Goal: Task Accomplishment & Management: Use online tool/utility

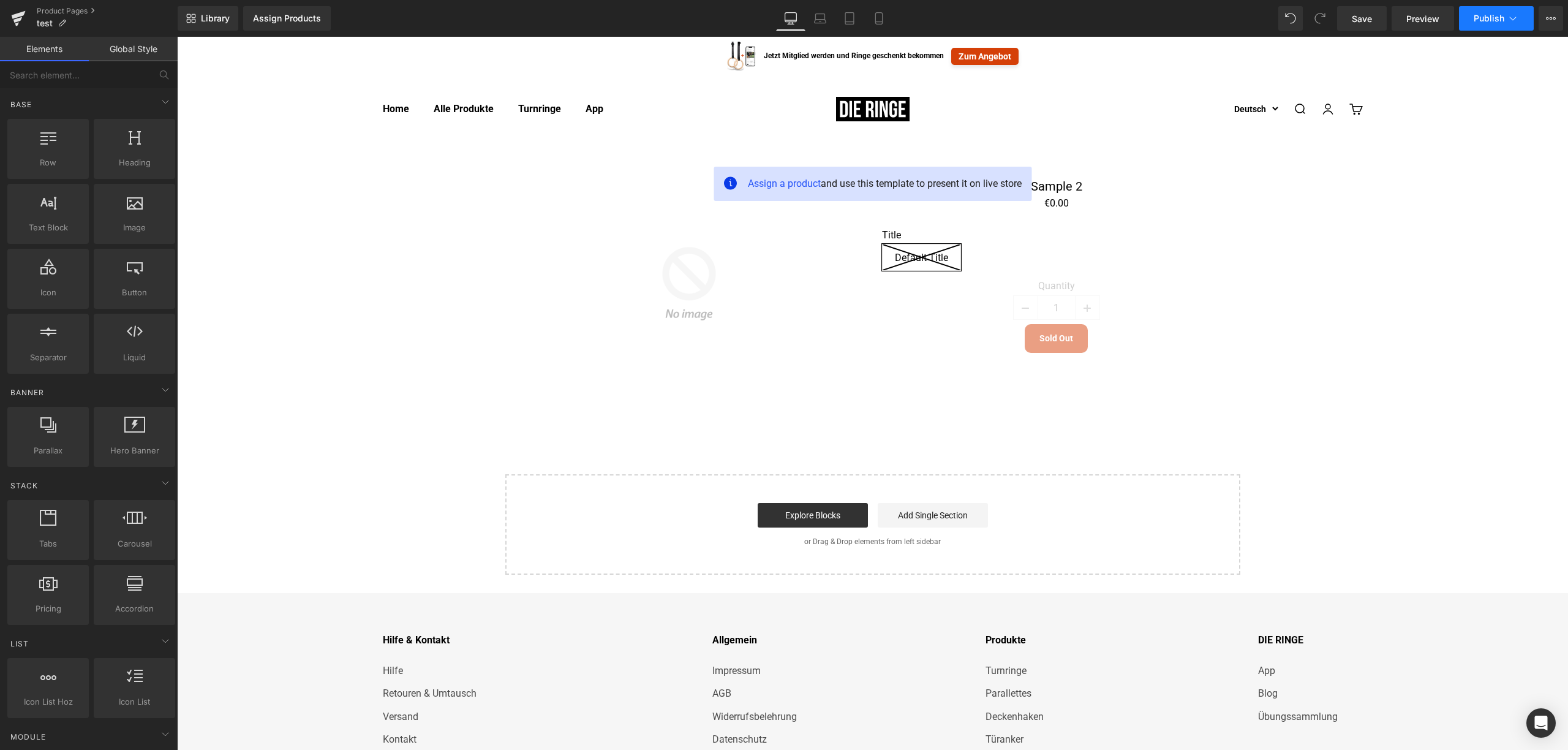
click at [1515, 25] on button "Publish" at bounding box center [1497, 18] width 75 height 24
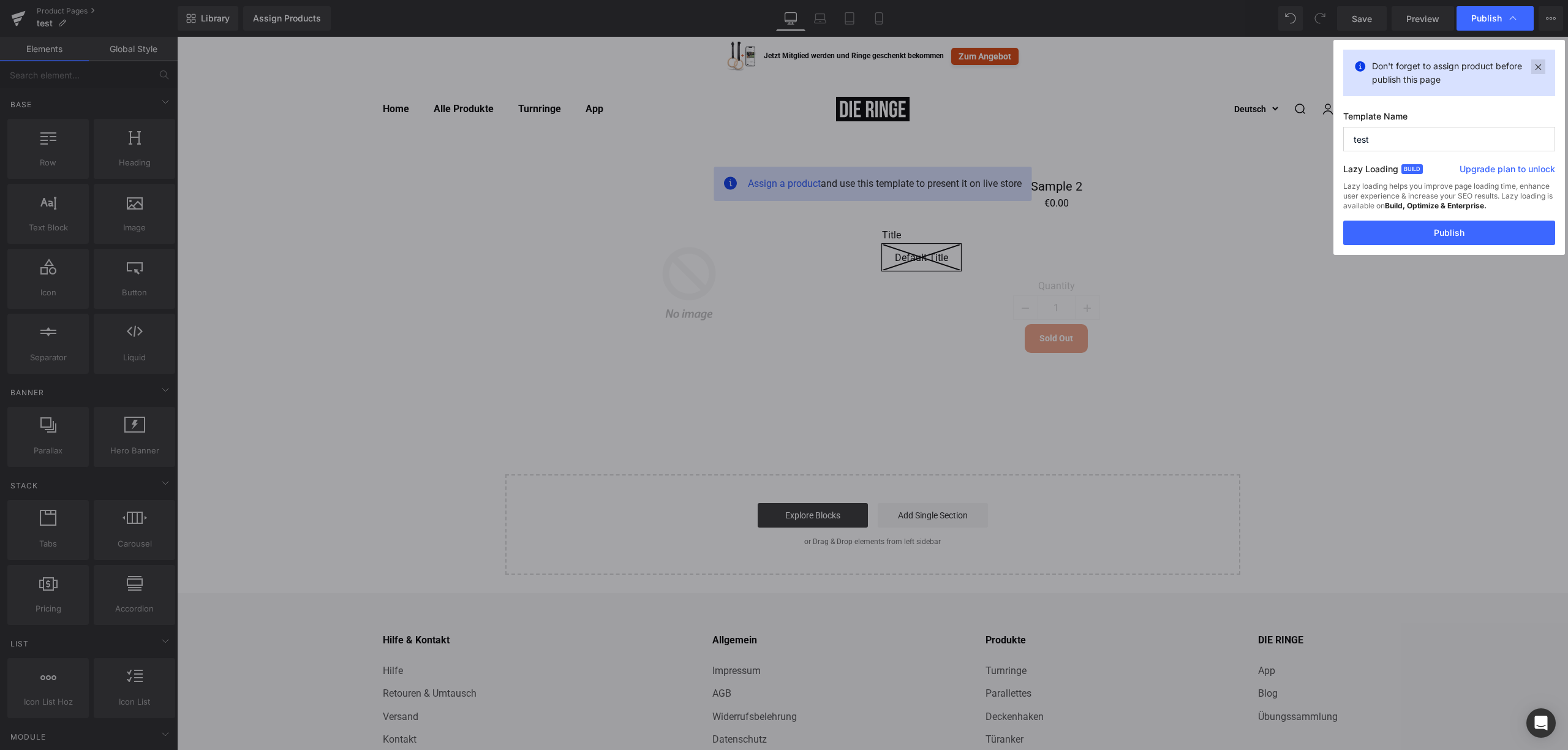
click at [1541, 65] on icon at bounding box center [1538, 67] width 14 height 15
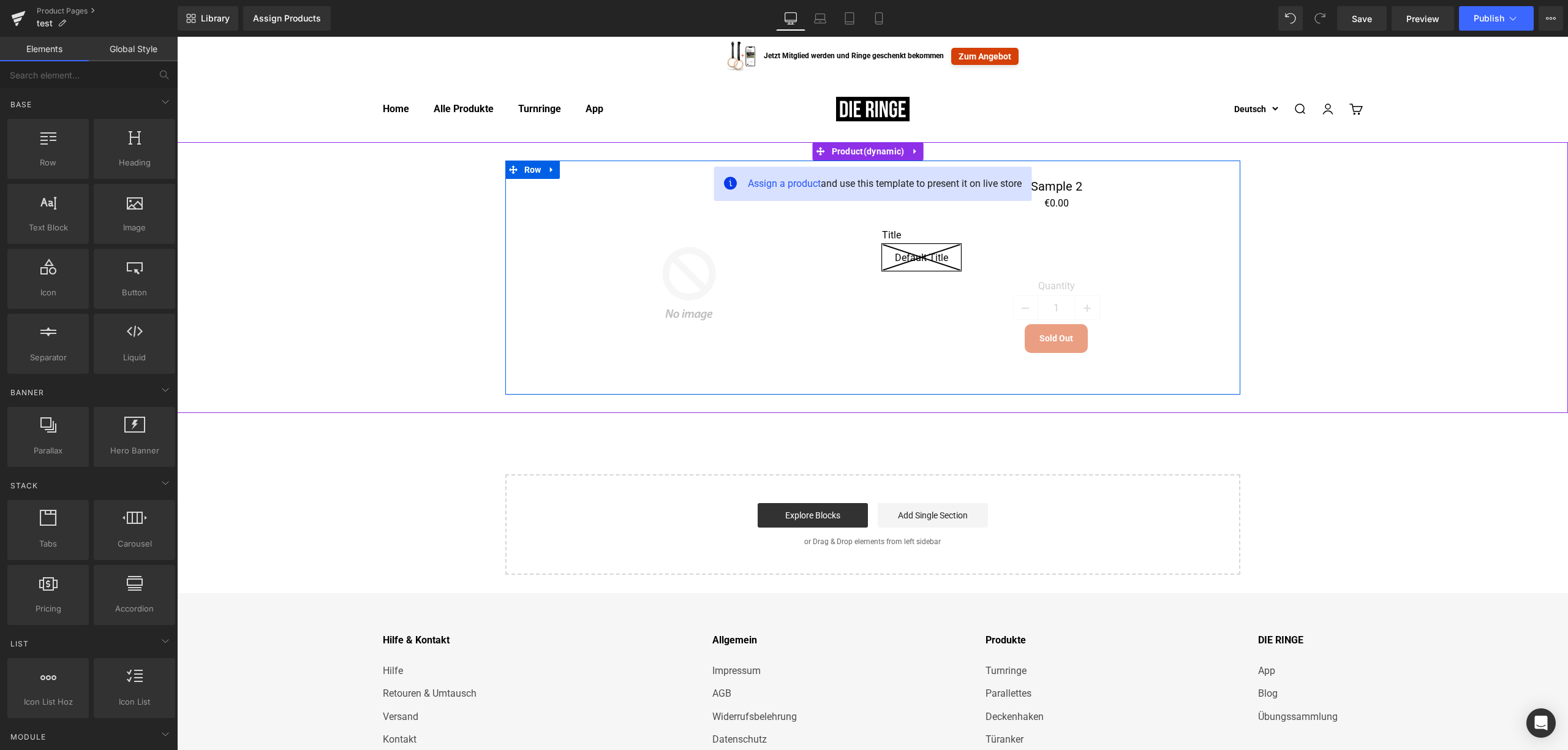
click at [789, 283] on div "Sale Off" at bounding box center [689, 284] width 349 height 210
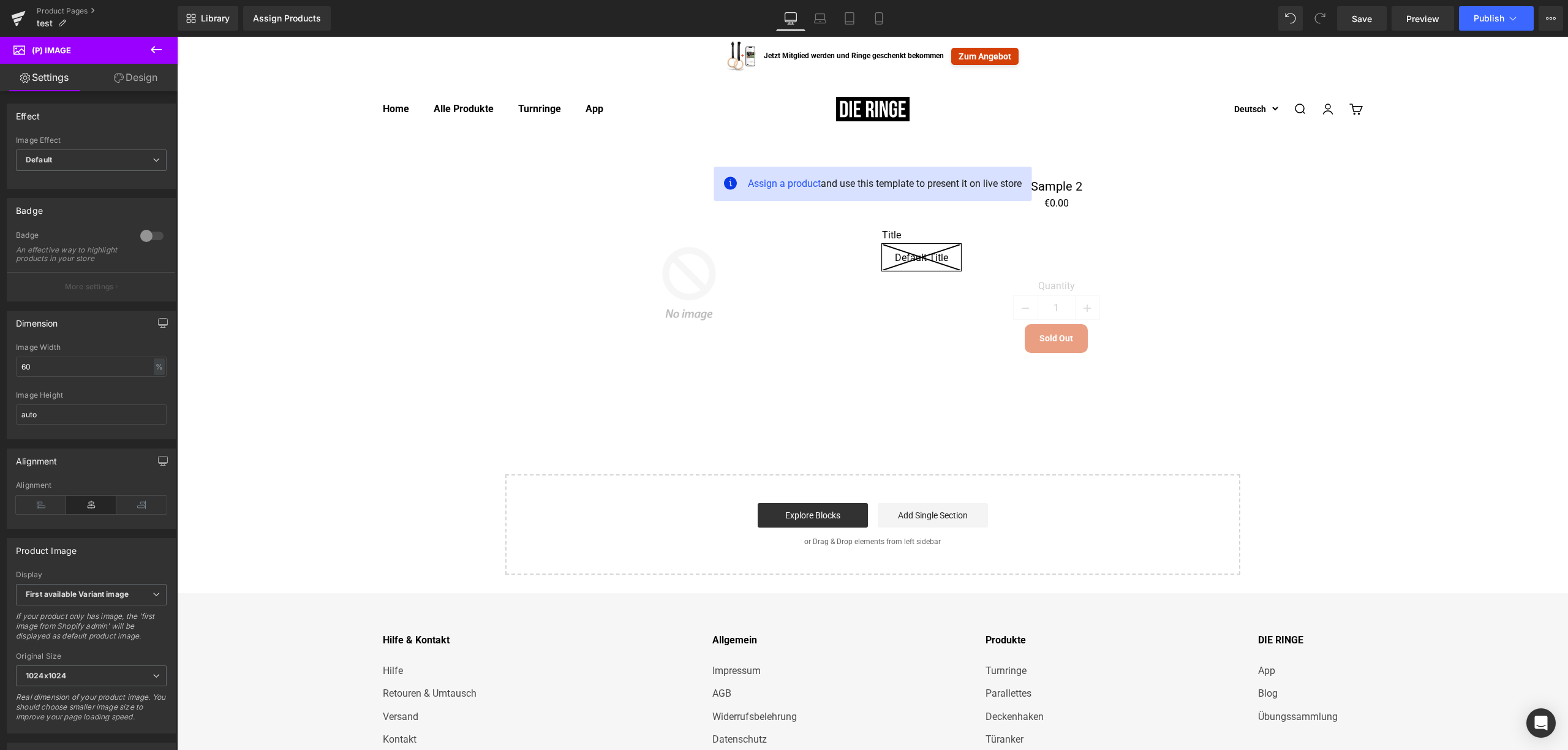
click at [158, 45] on icon at bounding box center [156, 50] width 15 height 15
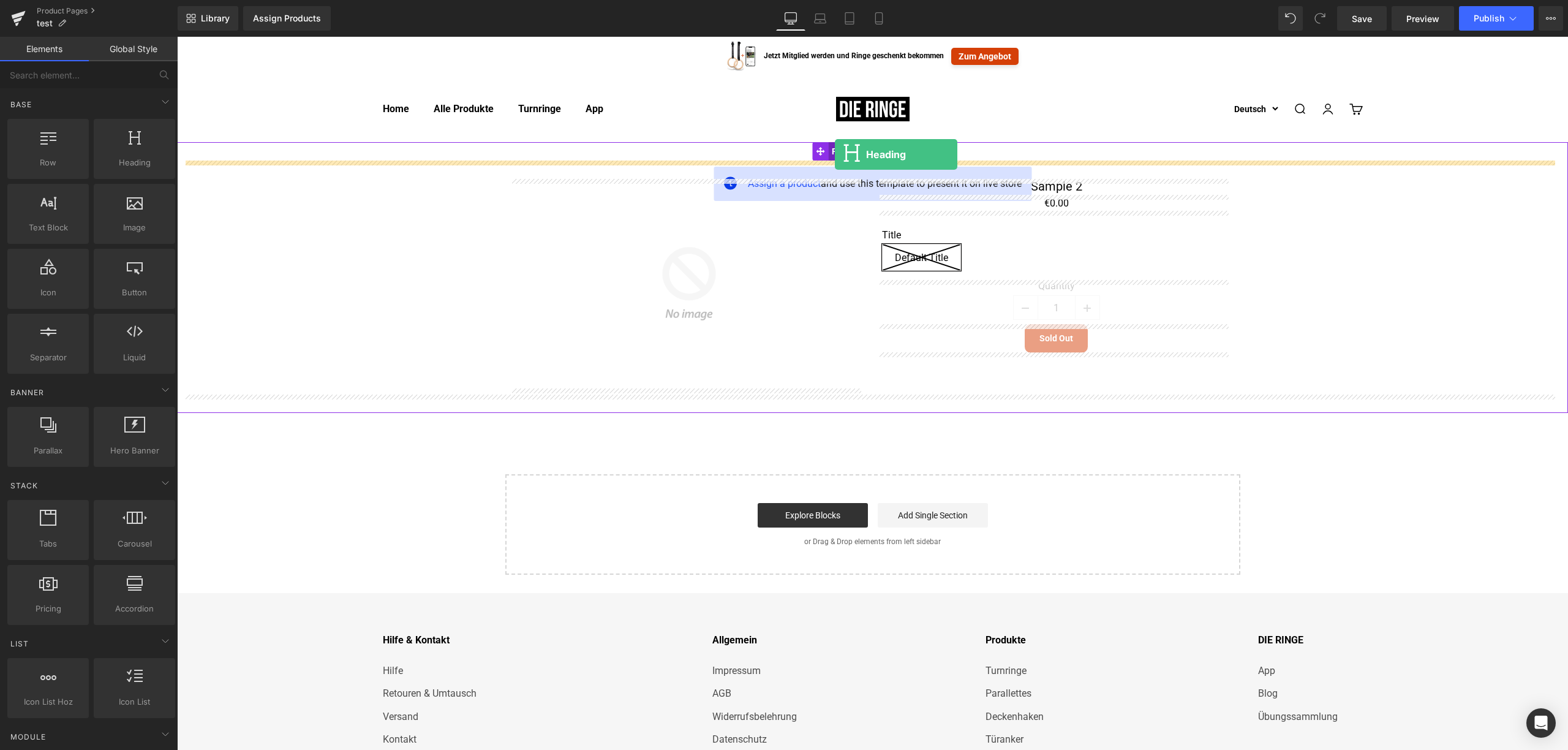
drag, startPoint x: 333, startPoint y: 168, endPoint x: 835, endPoint y: 154, distance: 502.2
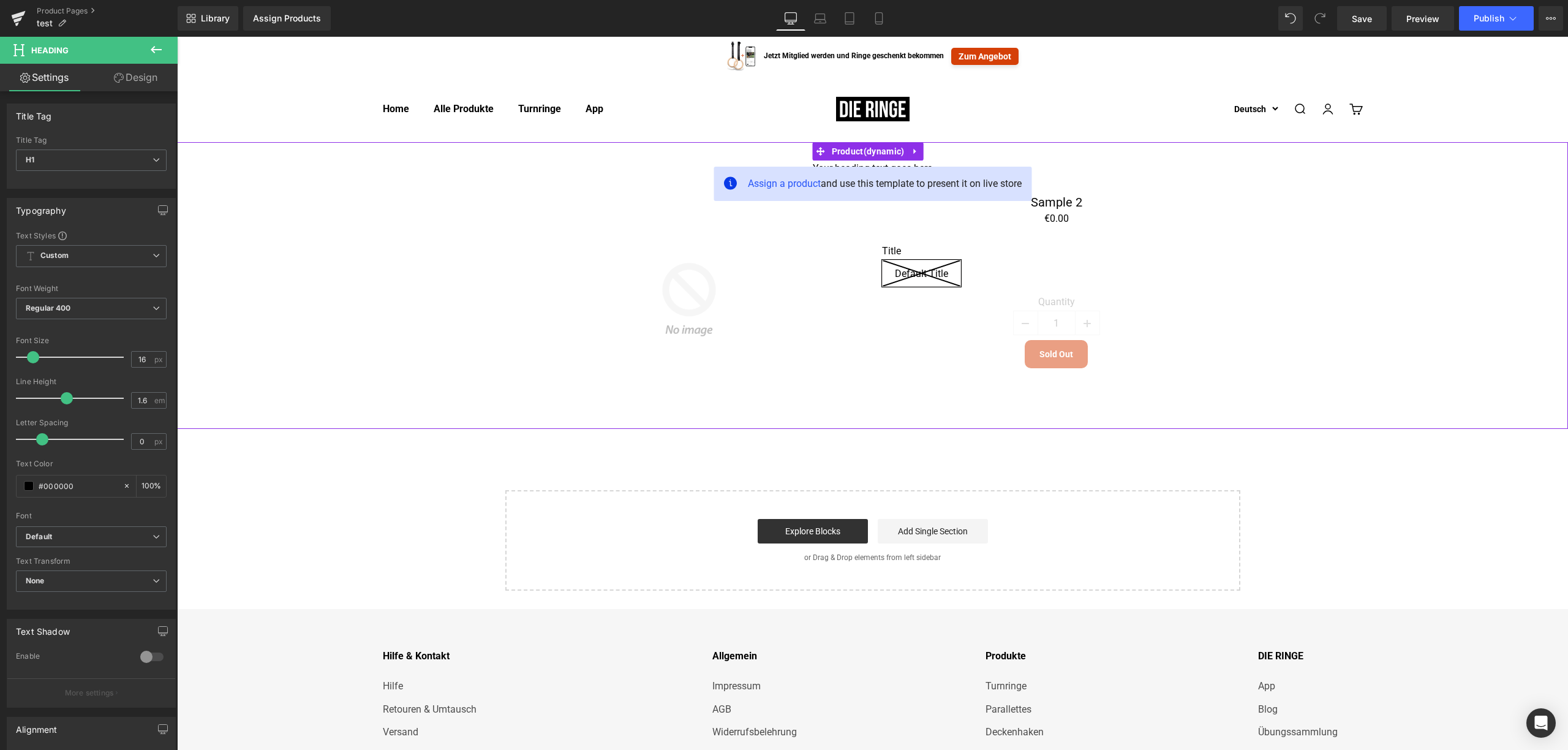
click at [420, 234] on div "Your heading text goes here Heading Sale Off (P) Image Sample 2 (P) Title €0 €0…" at bounding box center [873, 285] width 1379 height 250
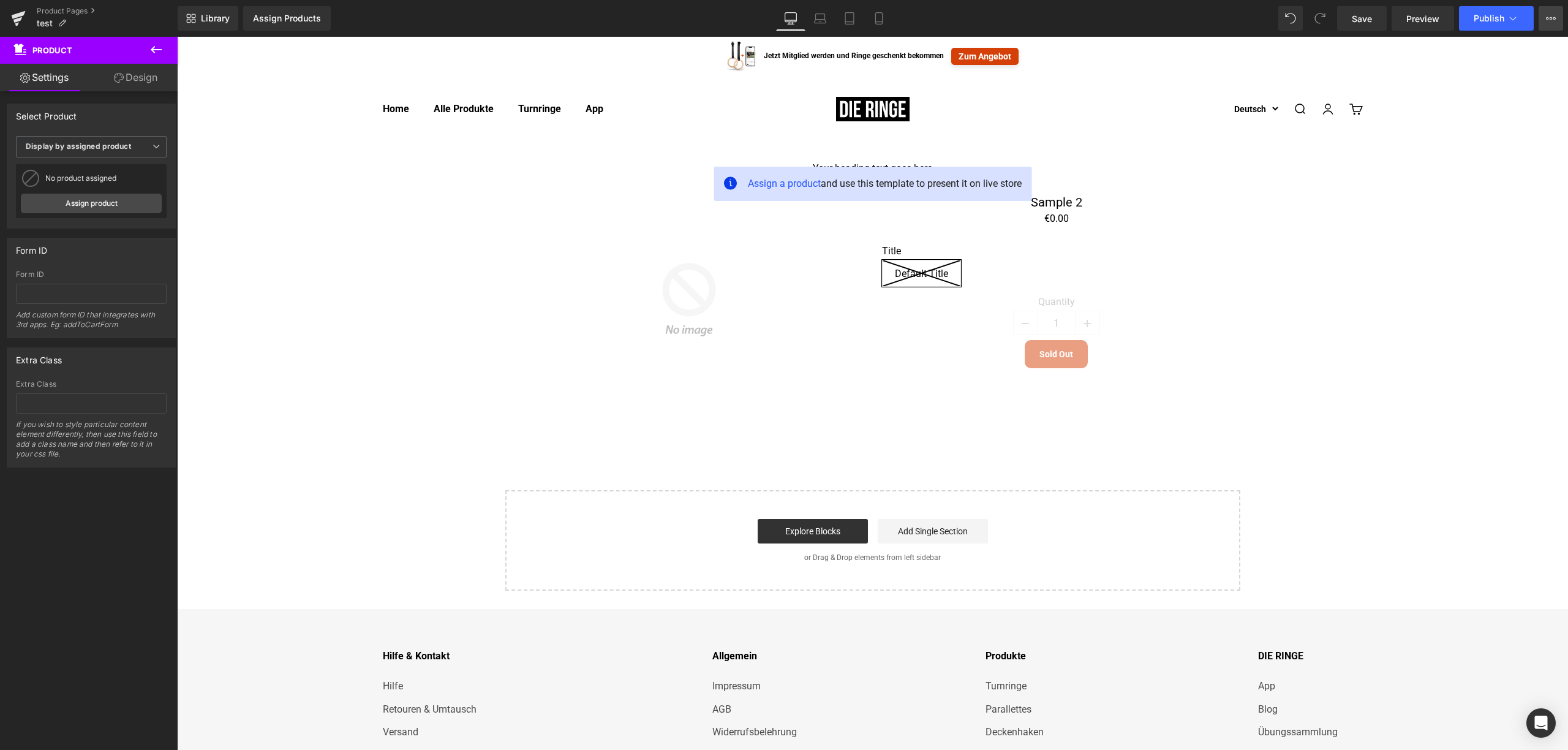
click at [1552, 18] on icon at bounding box center [1551, 19] width 10 height 10
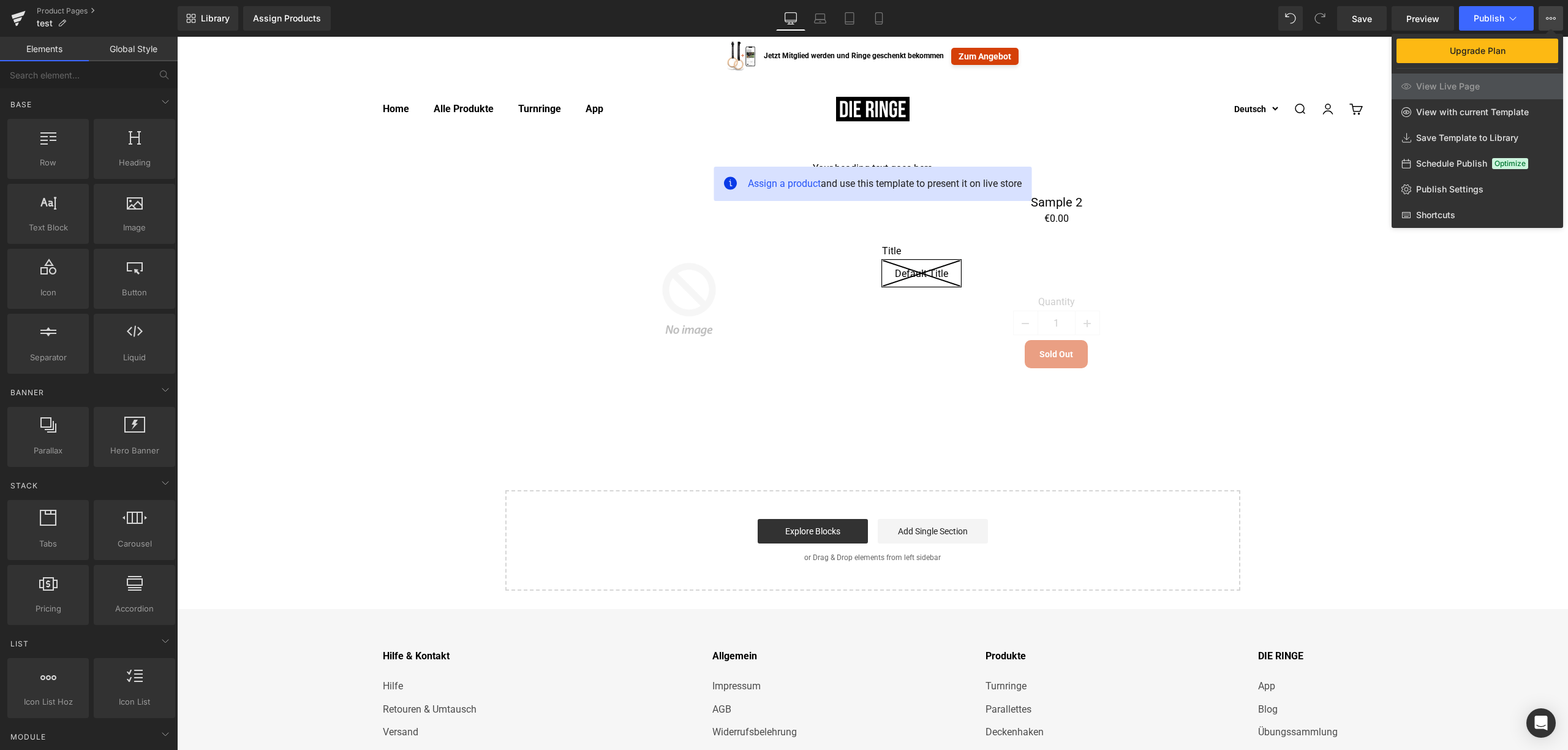
drag, startPoint x: 1277, startPoint y: 277, endPoint x: 790, endPoint y: 162, distance: 500.4
click at [1277, 277] on div at bounding box center [873, 393] width 1391 height 713
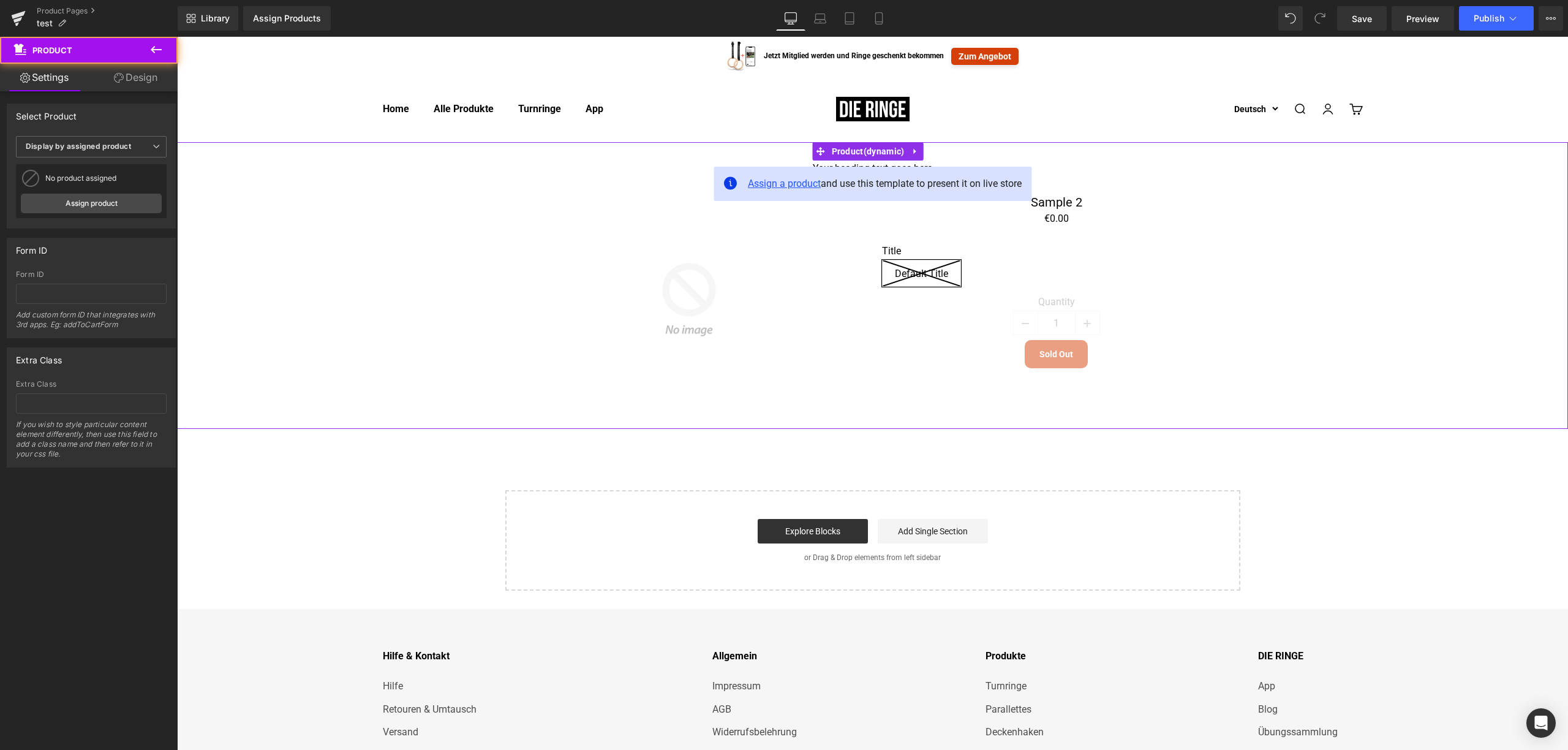
click at [787, 182] on span "Assign a product" at bounding box center [784, 183] width 73 height 12
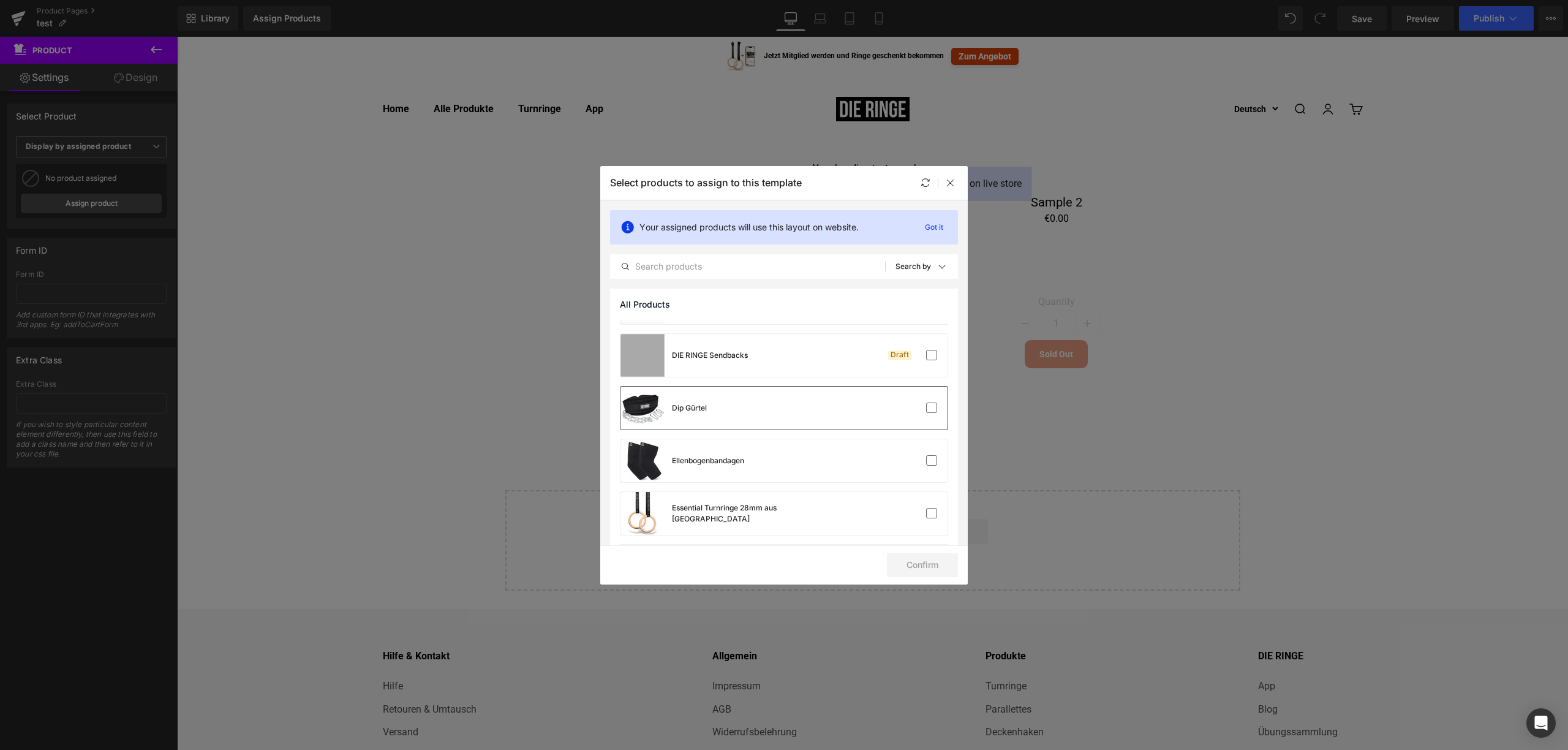
scroll to position [256, 0]
click at [754, 512] on div "Essential Turnringe 28mm aus [GEOGRAPHIC_DATA]" at bounding box center [764, 508] width 184 height 22
click at [932, 573] on button "Confirm" at bounding box center [922, 565] width 71 height 24
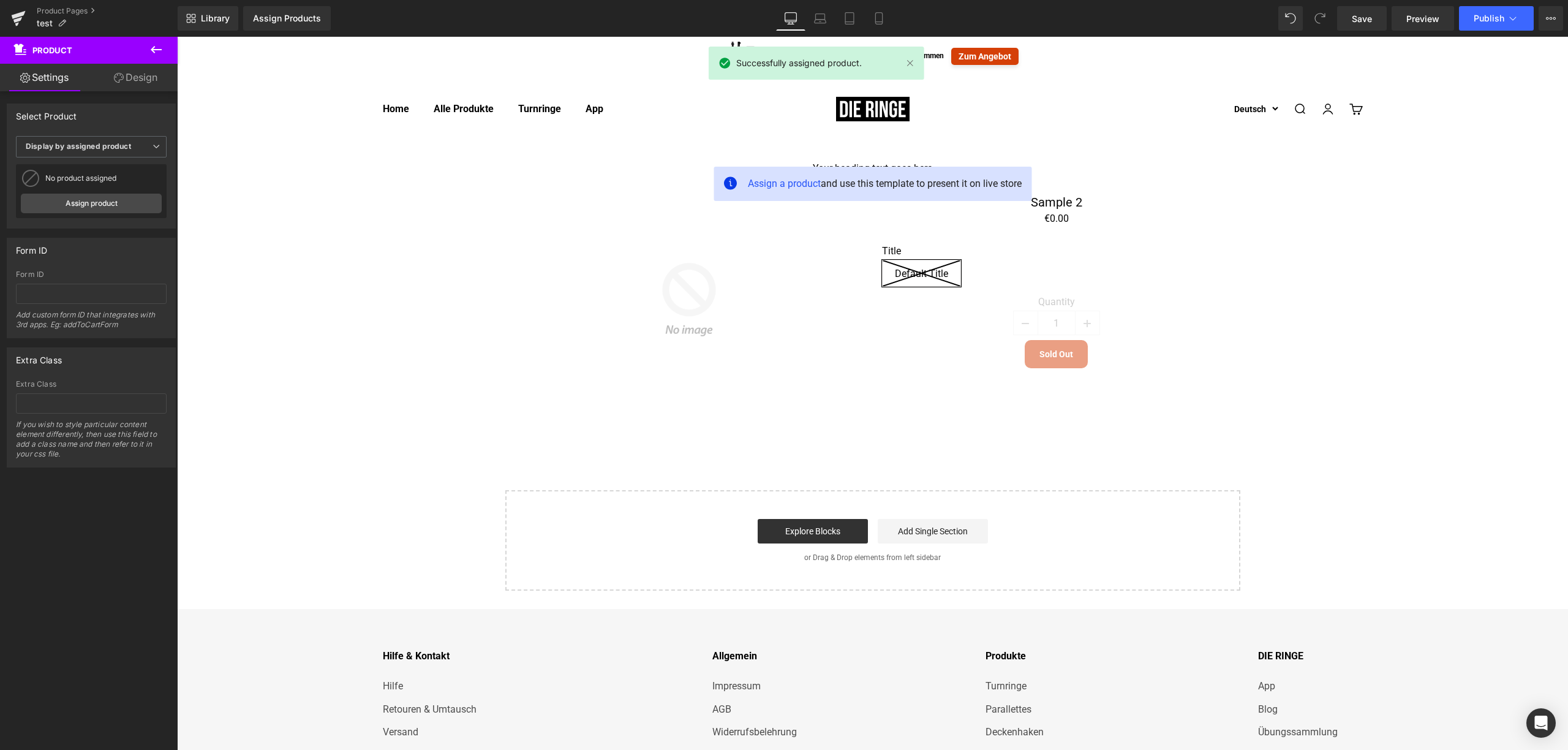
click at [924, 564] on div "Start building your page Explore Blocks Add Single Section or Drag & Drop eleme…" at bounding box center [873, 540] width 733 height 98
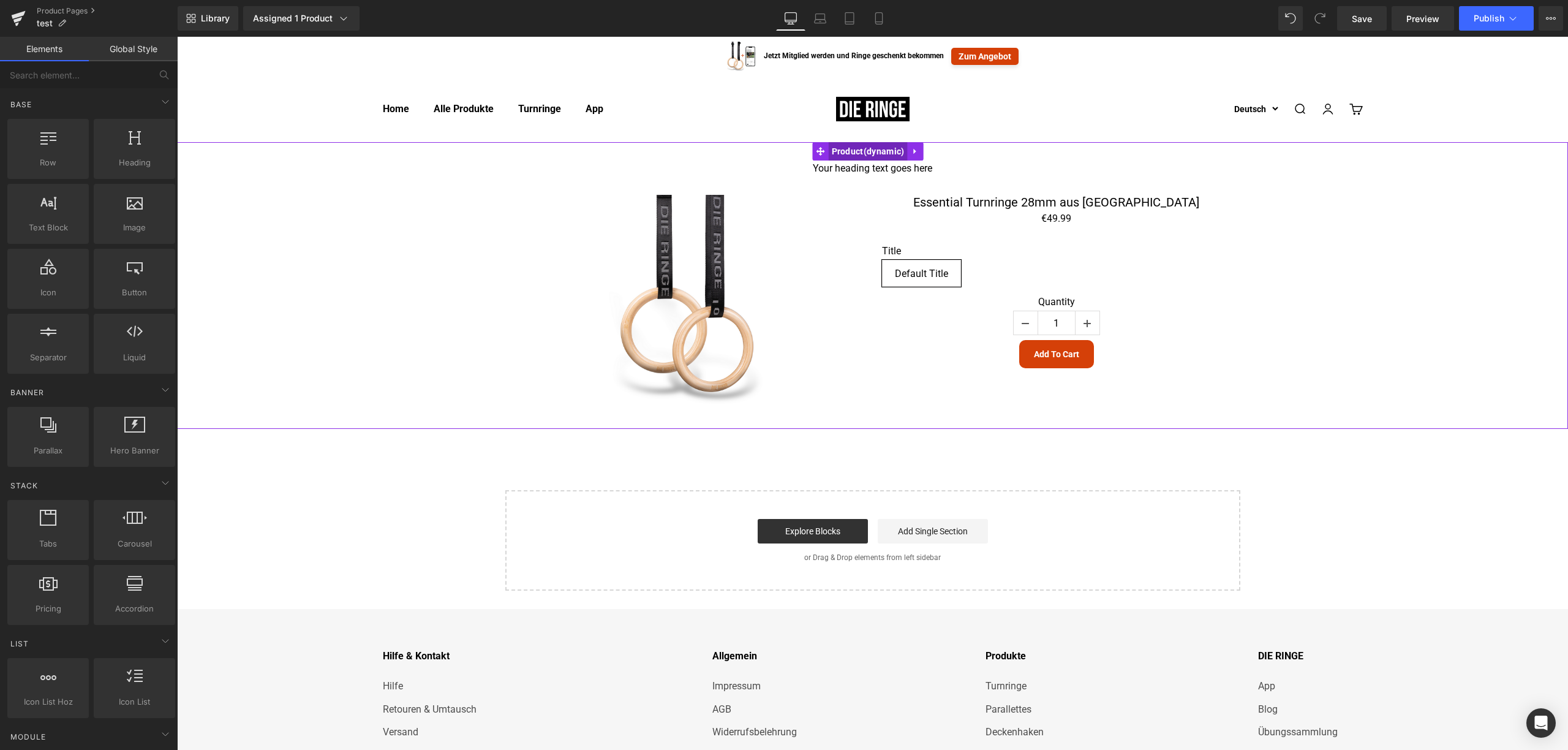
click at [846, 151] on span "Product" at bounding box center [868, 152] width 79 height 19
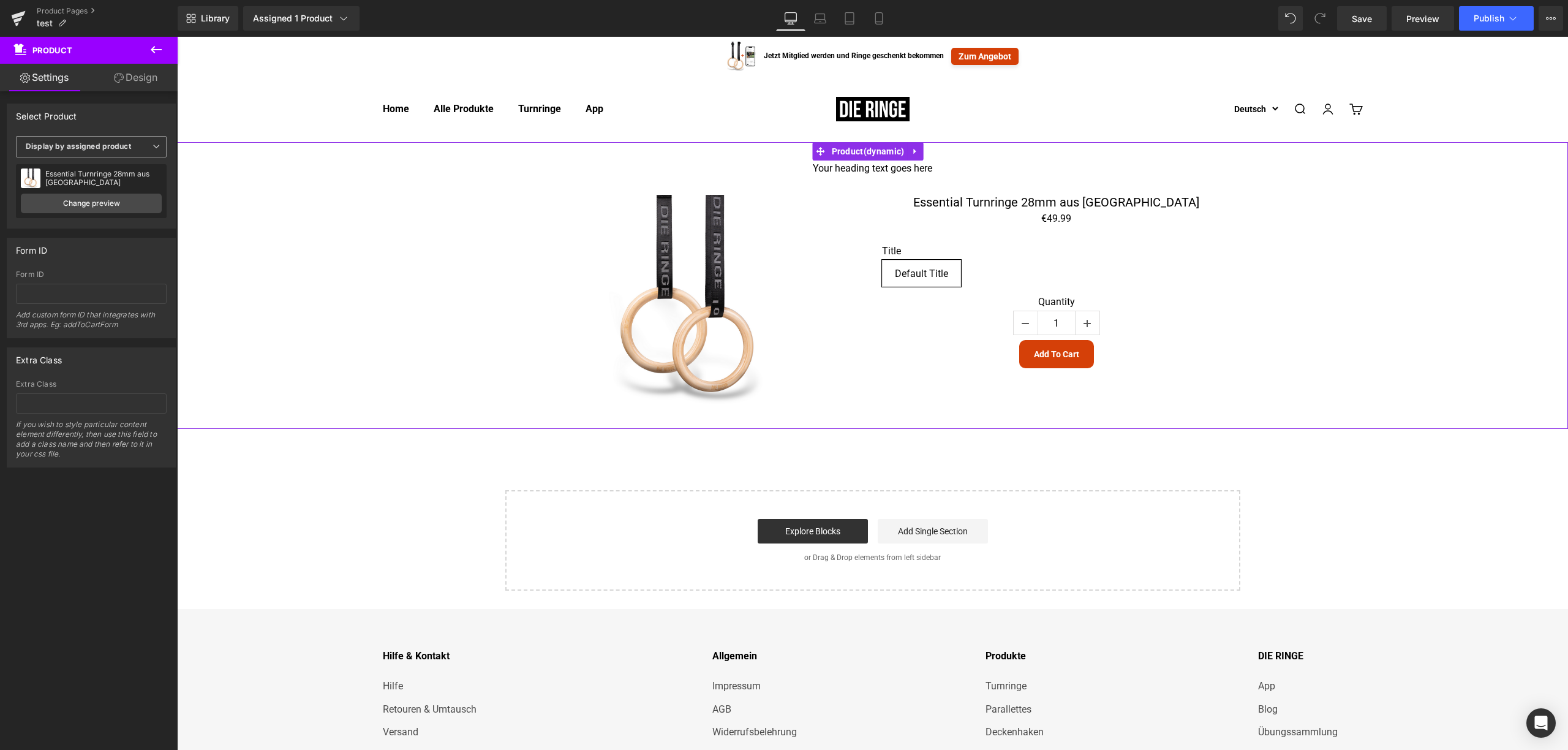
click at [152, 149] on icon at bounding box center [156, 147] width 7 height 7
click at [102, 598] on div "Attention : If you want to show the product linked with the product page you ar…" at bounding box center [91, 424] width 183 height 664
click at [62, 10] on link "Product Pages" at bounding box center [107, 11] width 141 height 10
